Goal: Task Accomplishment & Management: Manage account settings

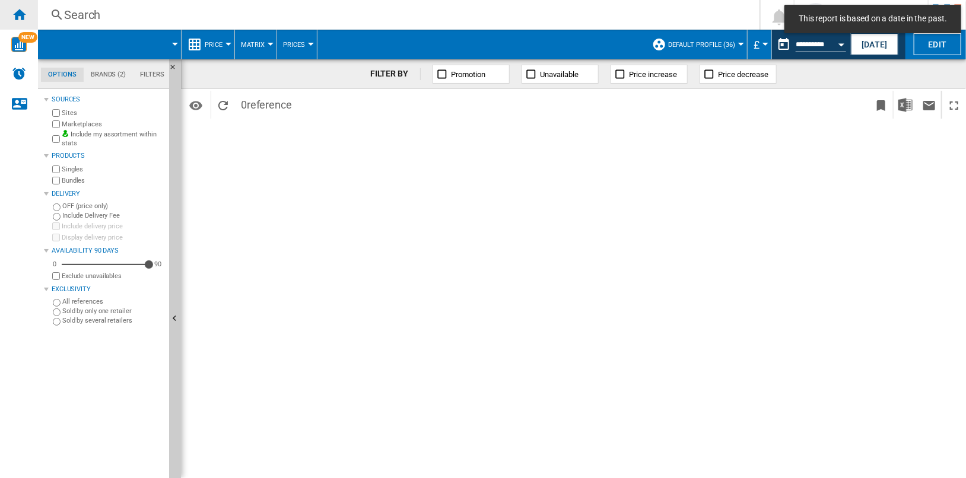
click at [28, 15] on div "Home" at bounding box center [19, 15] width 38 height 30
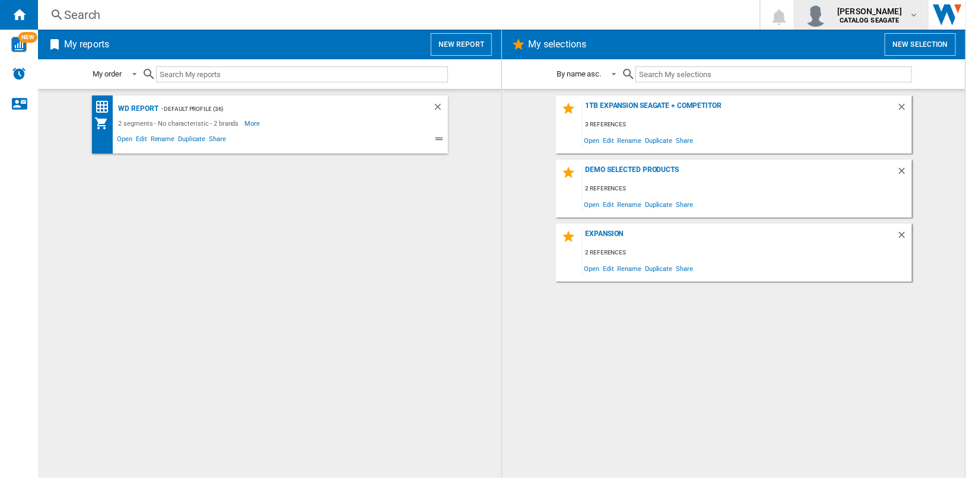
click at [885, 17] on b "CATALOG SEAGATE" at bounding box center [870, 21] width 59 height 8
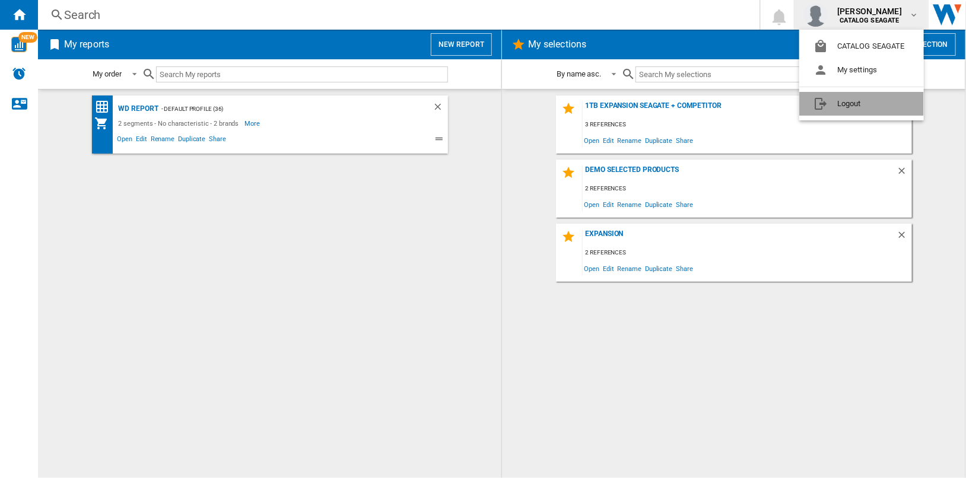
click at [883, 101] on button "Logout" at bounding box center [862, 104] width 125 height 24
